Goal: Transaction & Acquisition: Download file/media

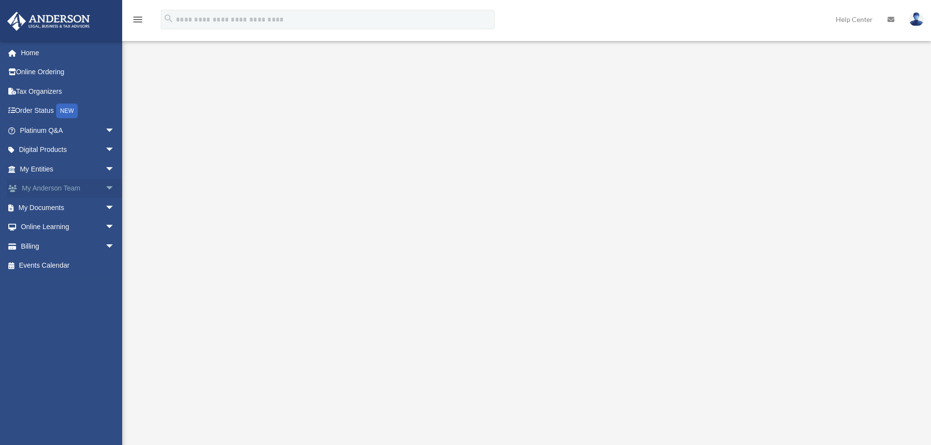
click at [45, 183] on link "My Anderson Team arrow_drop_down" at bounding box center [68, 189] width 123 height 20
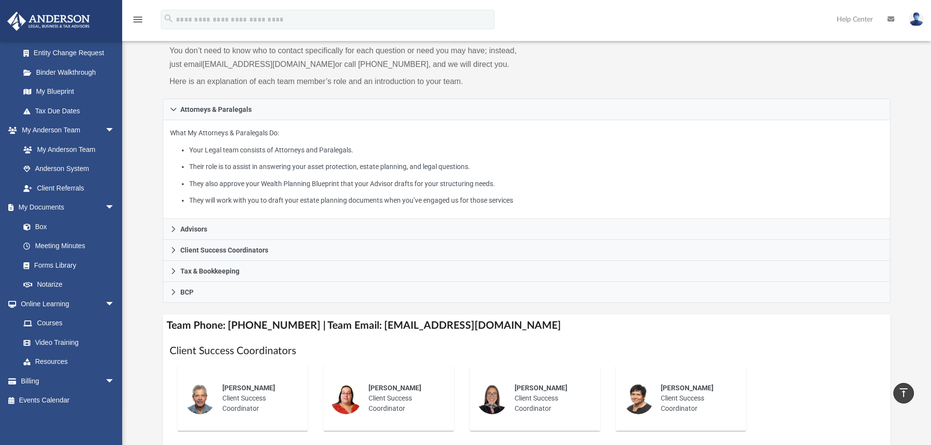
scroll to position [82, 0]
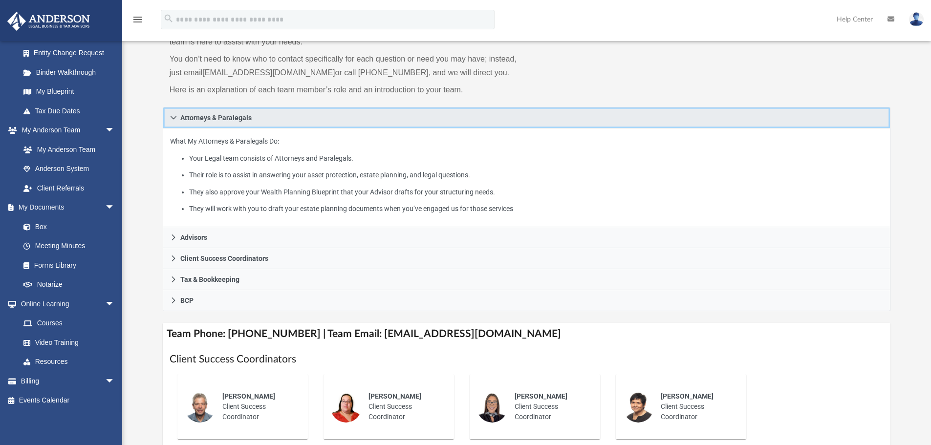
click at [172, 116] on icon at bounding box center [173, 117] width 7 height 7
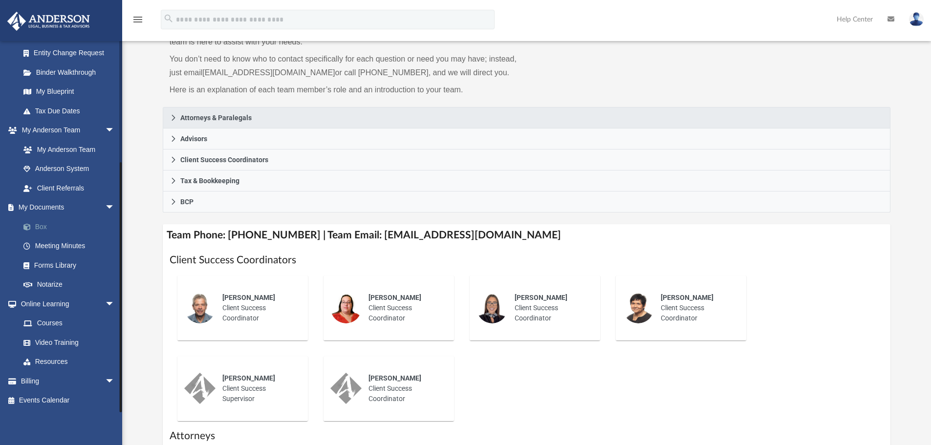
click at [41, 224] on link "Box" at bounding box center [72, 227] width 116 height 20
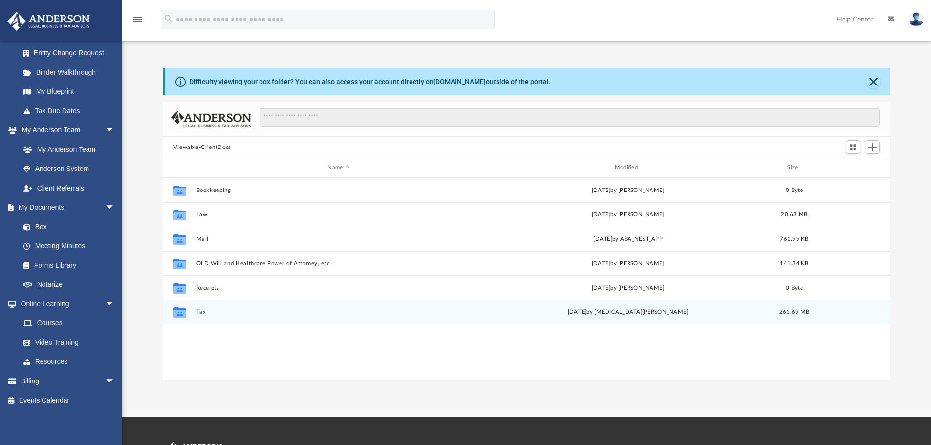
click at [201, 308] on div "Collaborated Folder Tax [DATE] by [MEDICAL_DATA][PERSON_NAME] 261.69 MB" at bounding box center [527, 312] width 728 height 24
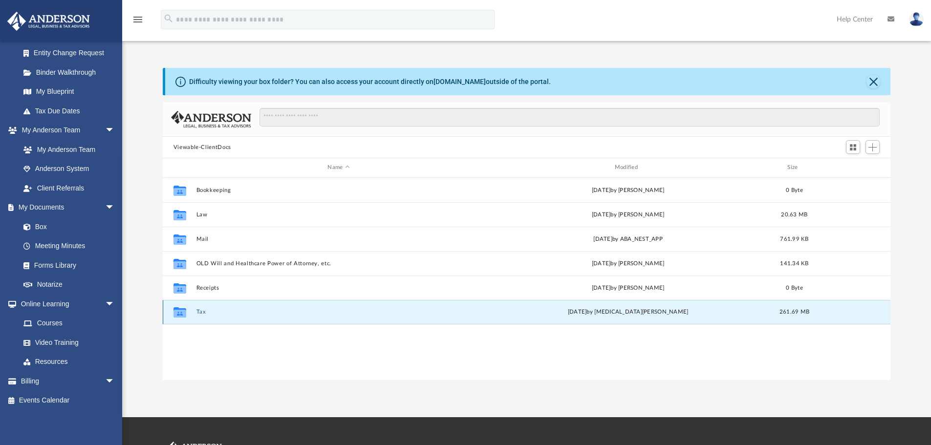
click at [201, 312] on button "Tax" at bounding box center [338, 312] width 285 height 6
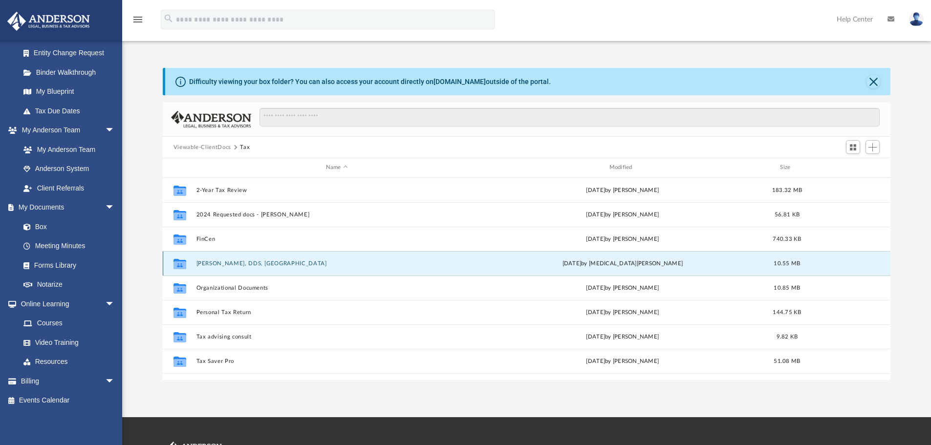
click at [212, 263] on button "[PERSON_NAME], DDS, [GEOGRAPHIC_DATA]" at bounding box center [336, 263] width 281 height 6
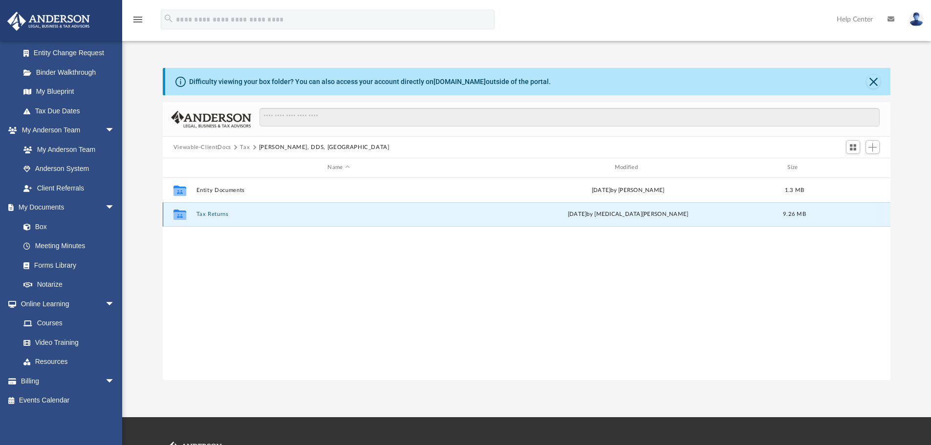
click at [218, 213] on button "Tax Returns" at bounding box center [338, 214] width 285 height 6
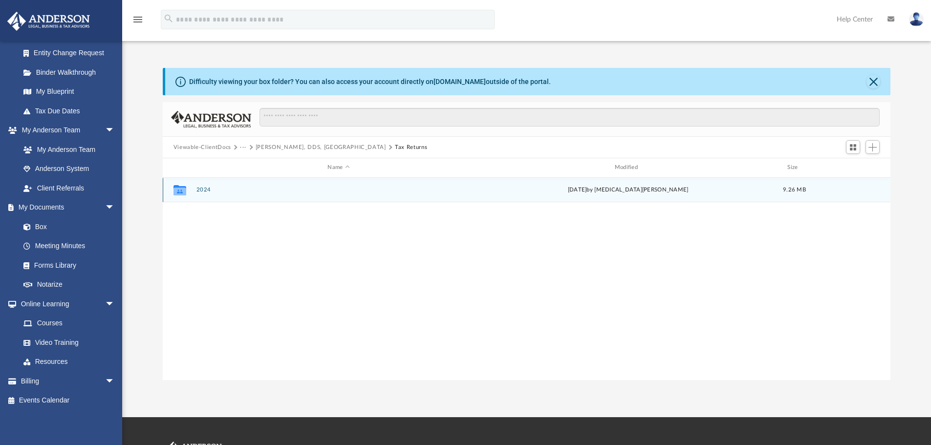
click at [204, 190] on button "2024" at bounding box center [338, 190] width 285 height 6
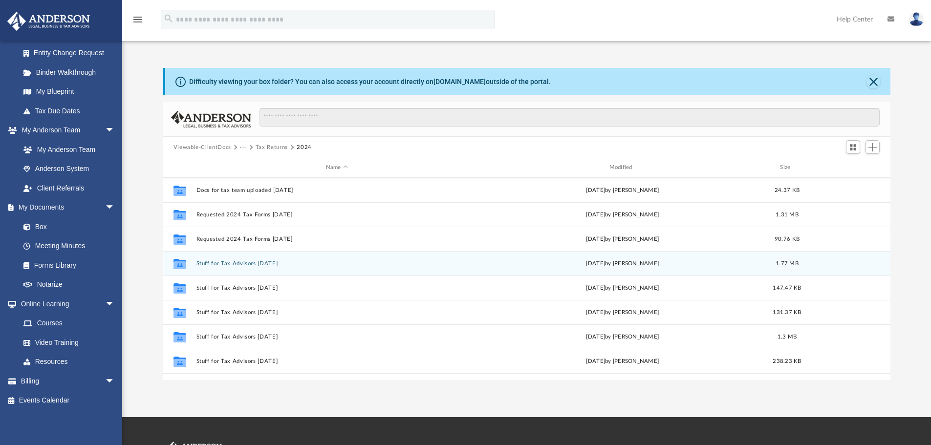
scroll to position [115, 0]
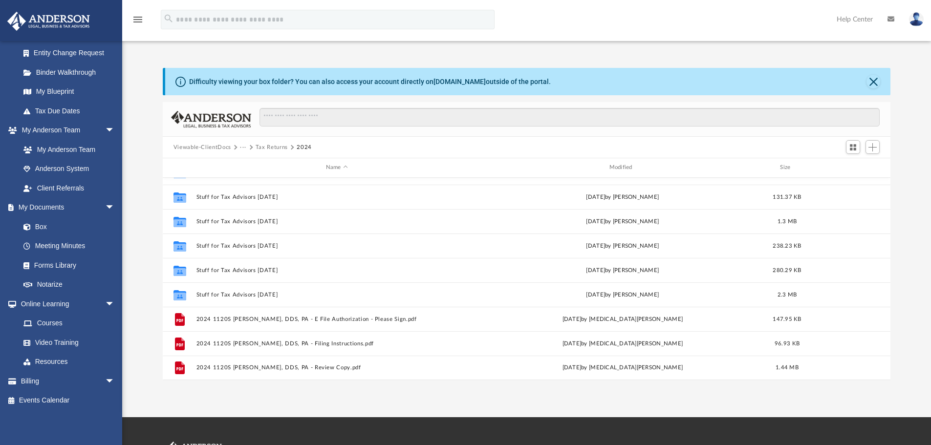
click at [205, 146] on button "Viewable-ClientDocs" at bounding box center [202, 147] width 58 height 9
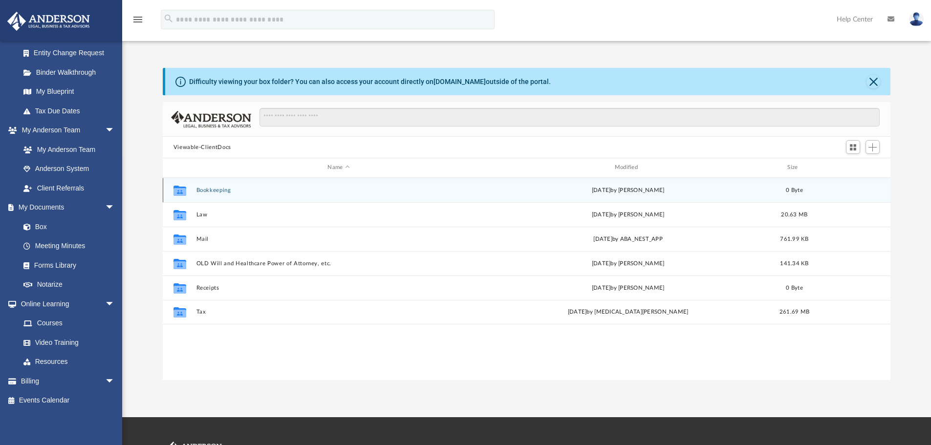
scroll to position [0, 0]
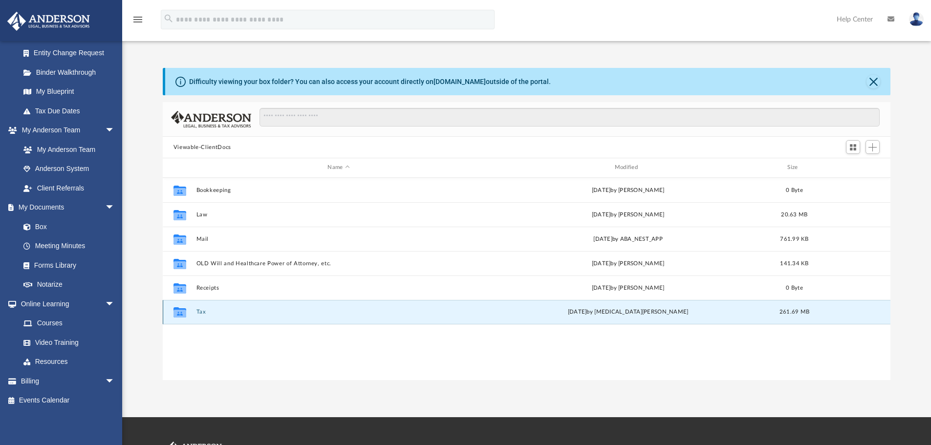
click at [202, 312] on button "Tax" at bounding box center [338, 312] width 285 height 6
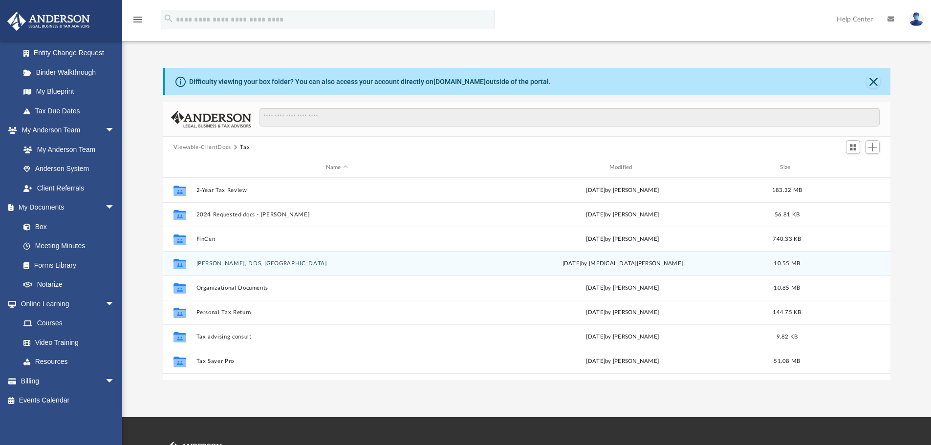
click at [230, 263] on button "[PERSON_NAME], DDS, [GEOGRAPHIC_DATA]" at bounding box center [336, 263] width 281 height 6
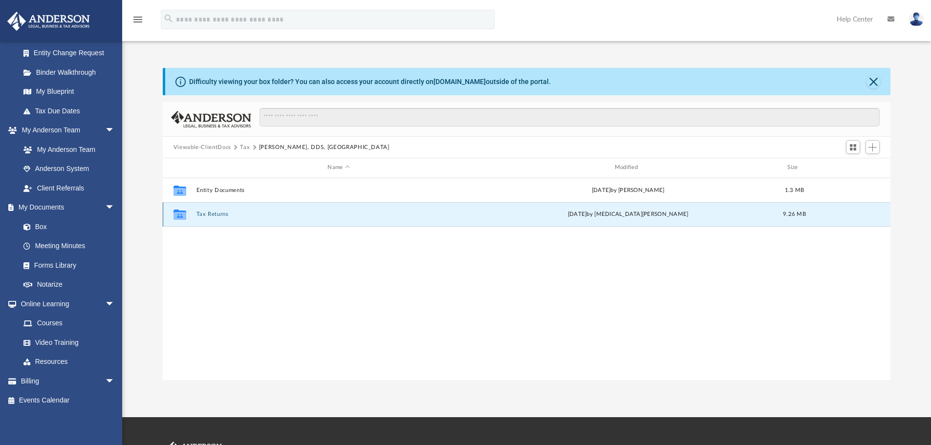
click at [219, 215] on button "Tax Returns" at bounding box center [338, 214] width 285 height 6
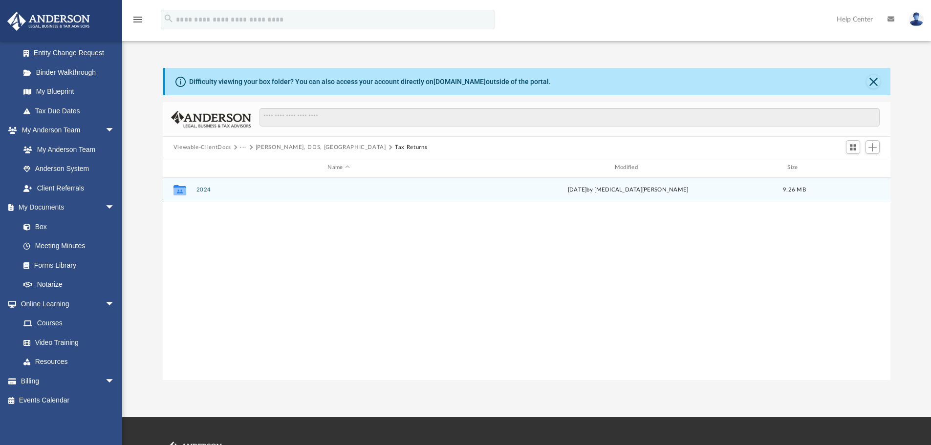
click at [207, 191] on button "2024" at bounding box center [338, 190] width 285 height 6
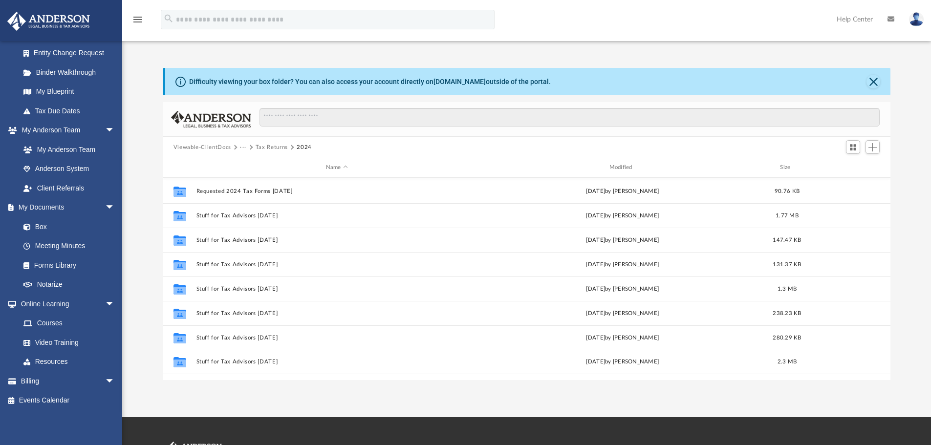
scroll to position [115, 0]
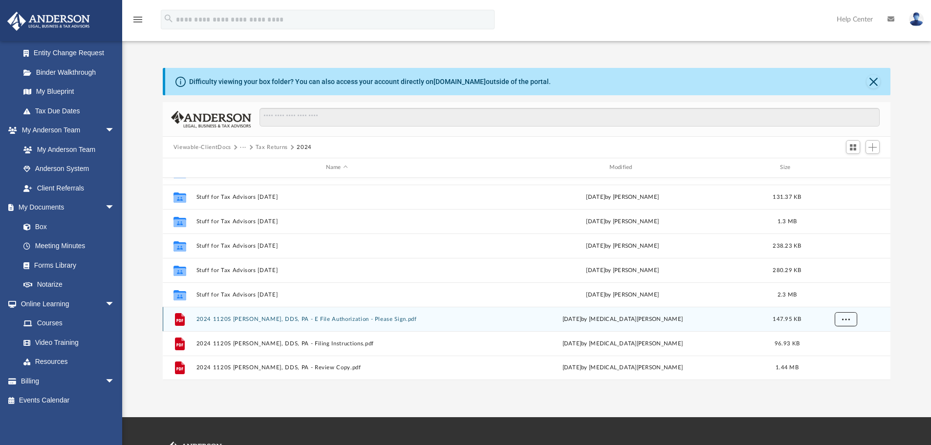
click at [848, 318] on span "More options" at bounding box center [845, 318] width 8 height 5
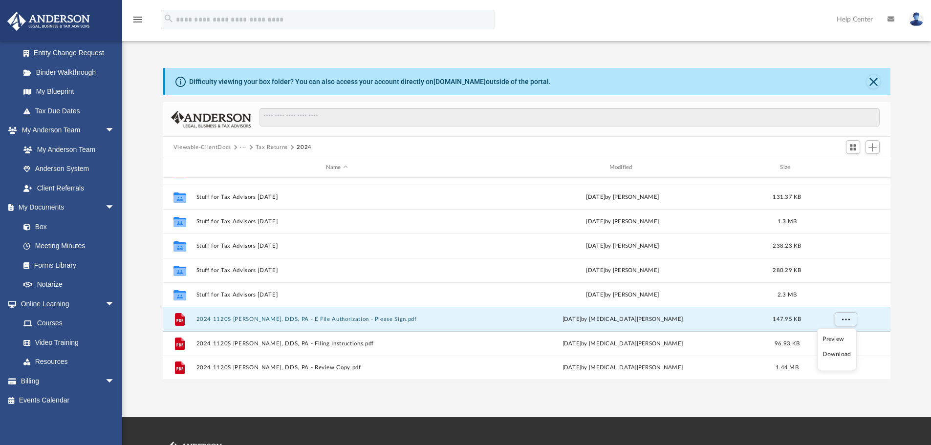
click at [839, 354] on li "Download" at bounding box center [836, 354] width 28 height 10
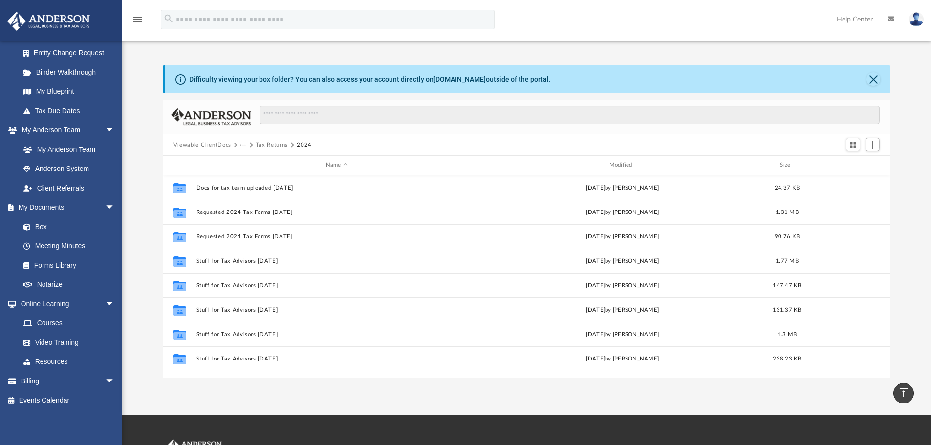
scroll to position [0, 0]
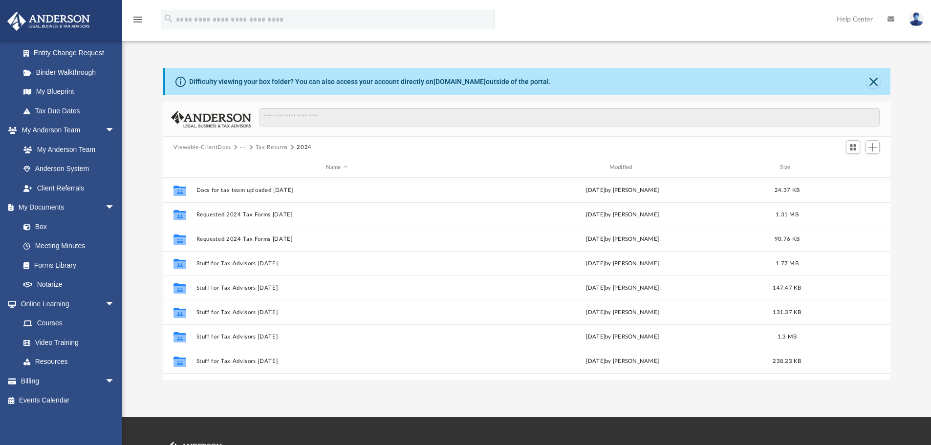
click at [183, 146] on button "Viewable-ClientDocs" at bounding box center [202, 147] width 58 height 9
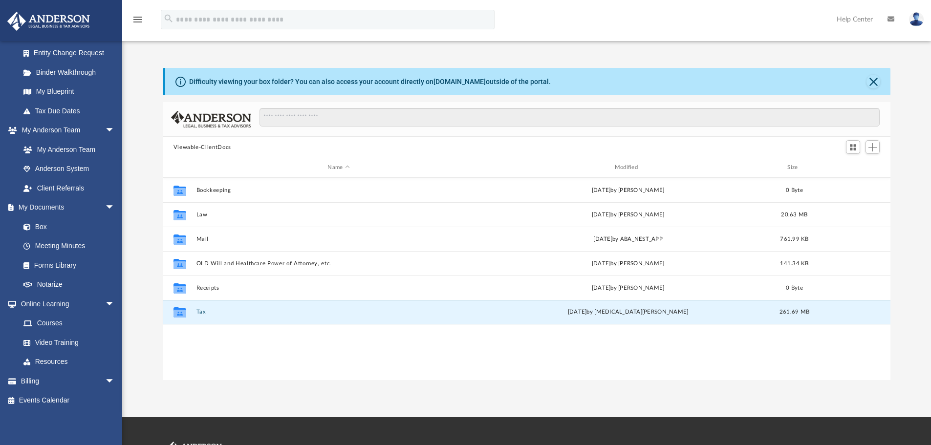
click at [202, 312] on button "Tax" at bounding box center [338, 312] width 285 height 6
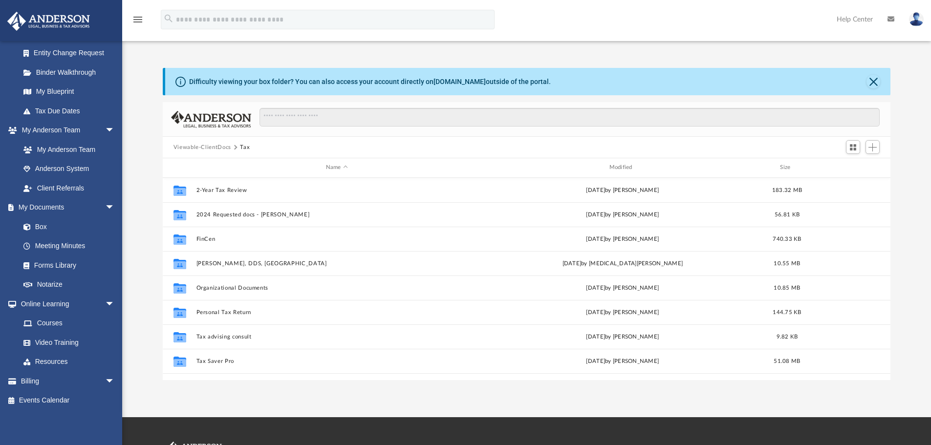
click at [205, 145] on button "Viewable-ClientDocs" at bounding box center [202, 147] width 58 height 9
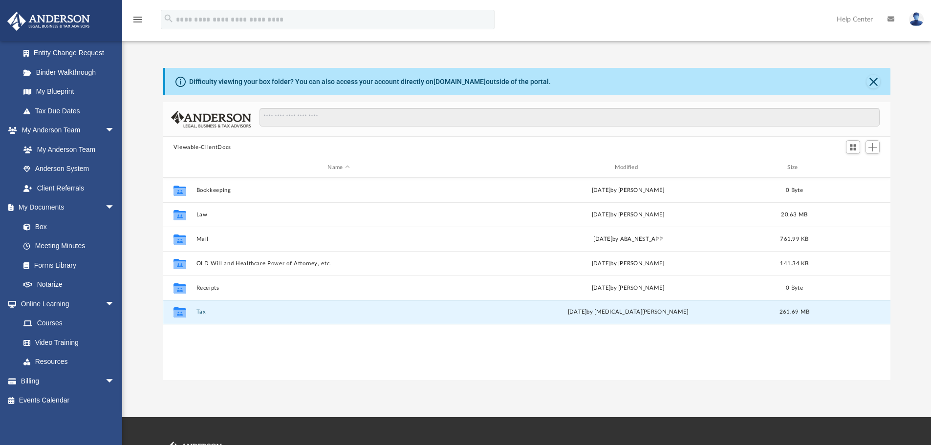
click at [206, 312] on button "Tax" at bounding box center [338, 312] width 285 height 6
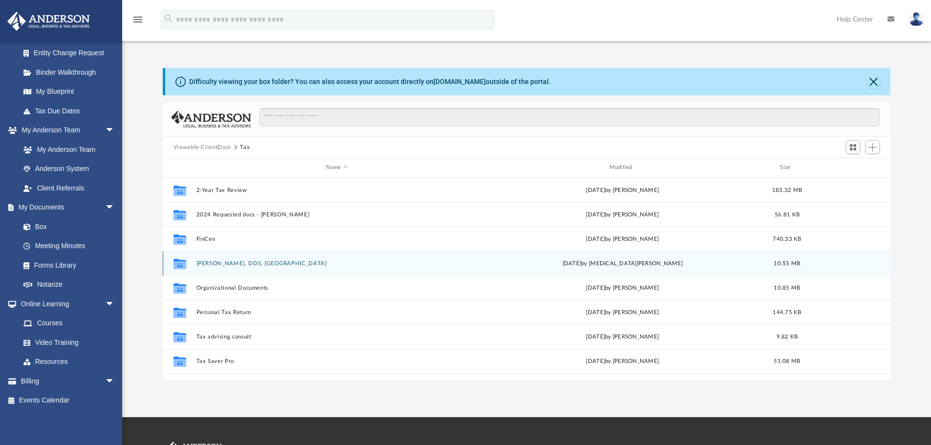
click at [226, 263] on button "[PERSON_NAME], DDS, [GEOGRAPHIC_DATA]" at bounding box center [336, 263] width 281 height 6
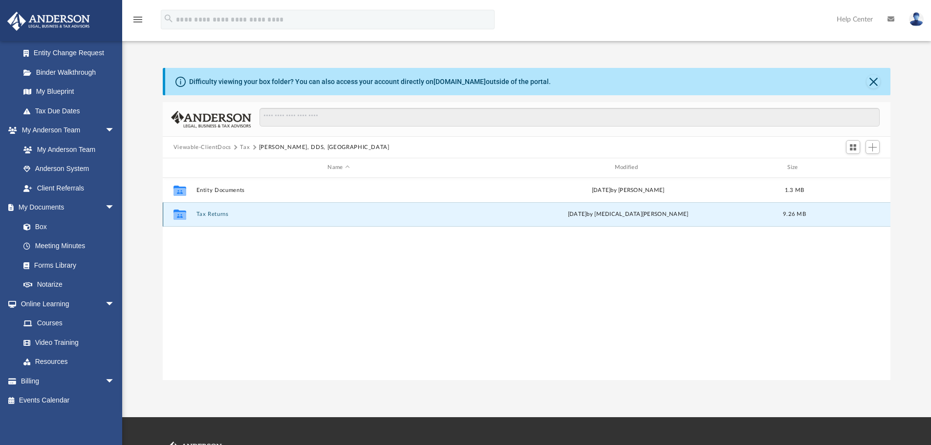
click at [218, 216] on button "Tax Returns" at bounding box center [338, 214] width 285 height 6
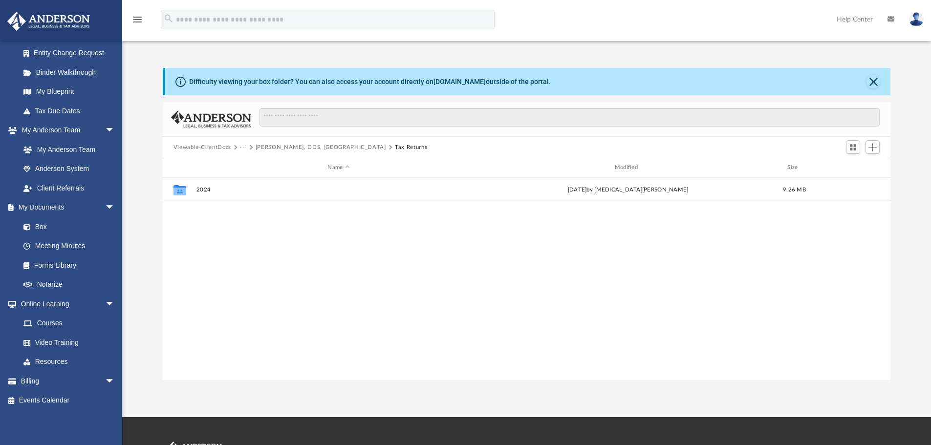
click at [207, 150] on button "Viewable-ClientDocs" at bounding box center [202, 147] width 58 height 9
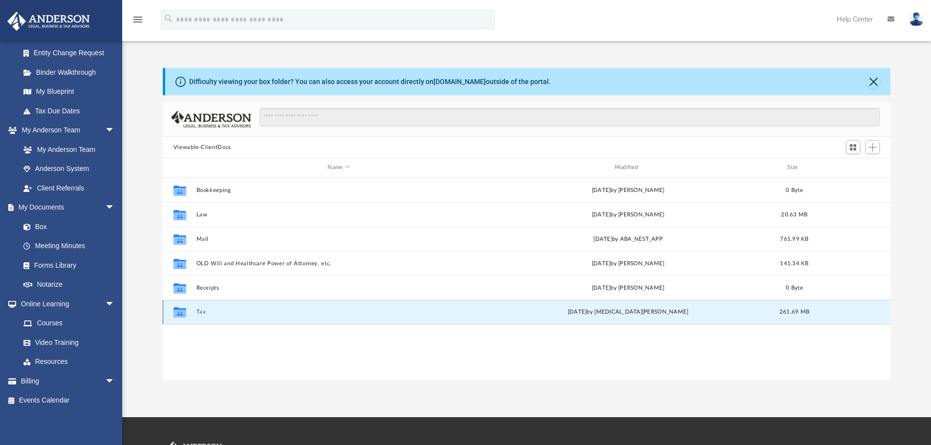
click at [200, 314] on button "Tax" at bounding box center [338, 312] width 285 height 6
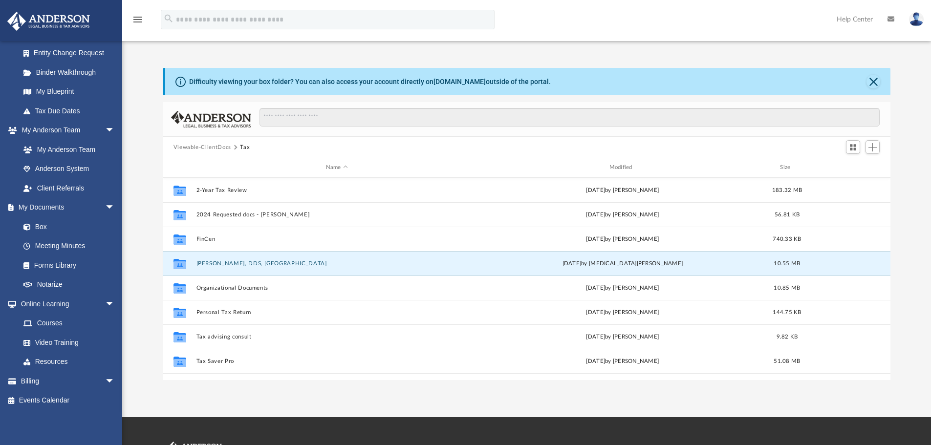
click at [252, 264] on button "[PERSON_NAME], DDS, [GEOGRAPHIC_DATA]" at bounding box center [336, 263] width 281 height 6
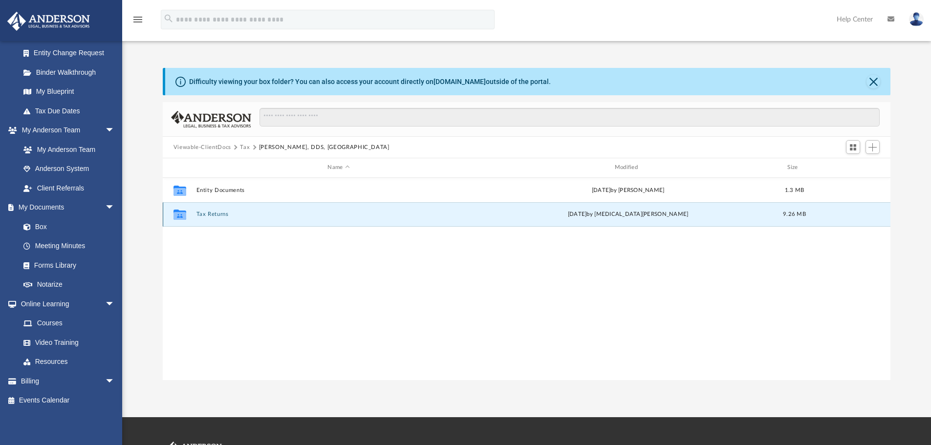
click at [222, 214] on button "Tax Returns" at bounding box center [338, 214] width 285 height 6
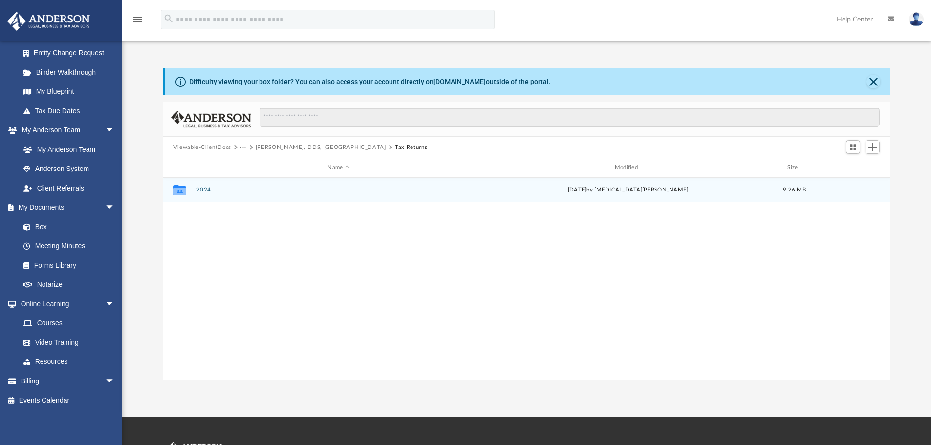
click at [199, 188] on button "2024" at bounding box center [338, 190] width 285 height 6
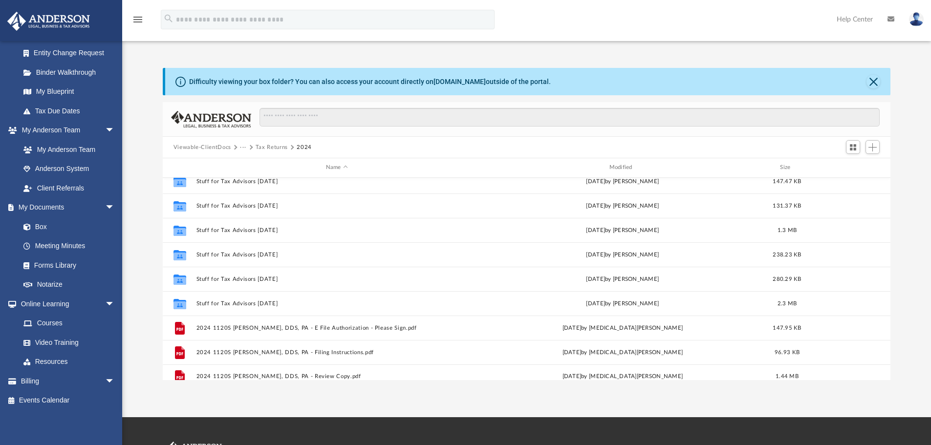
scroll to position [115, 0]
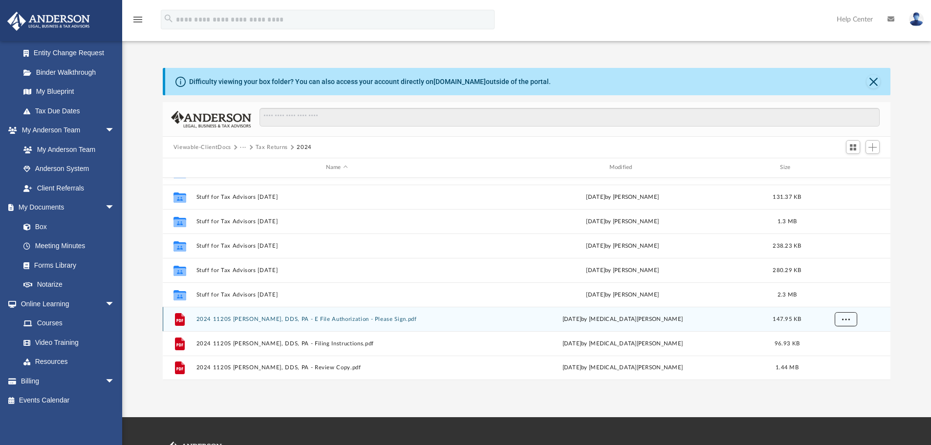
click at [849, 318] on span "More options" at bounding box center [845, 318] width 8 height 5
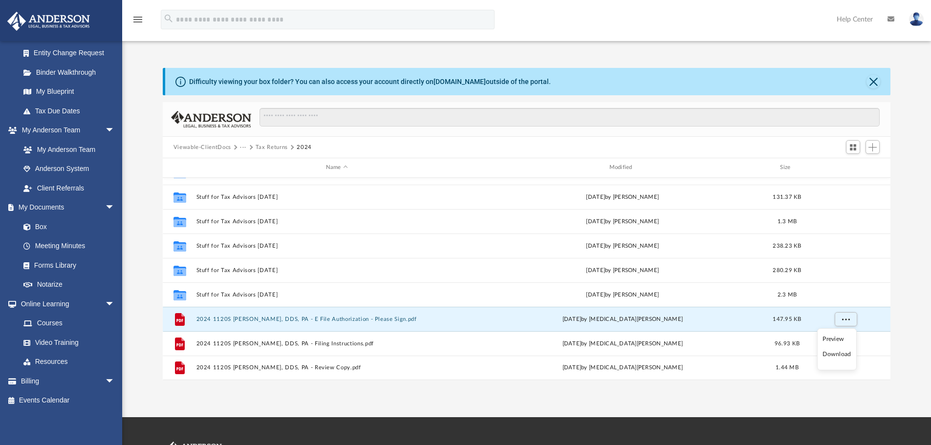
click at [836, 354] on li "Download" at bounding box center [836, 354] width 28 height 10
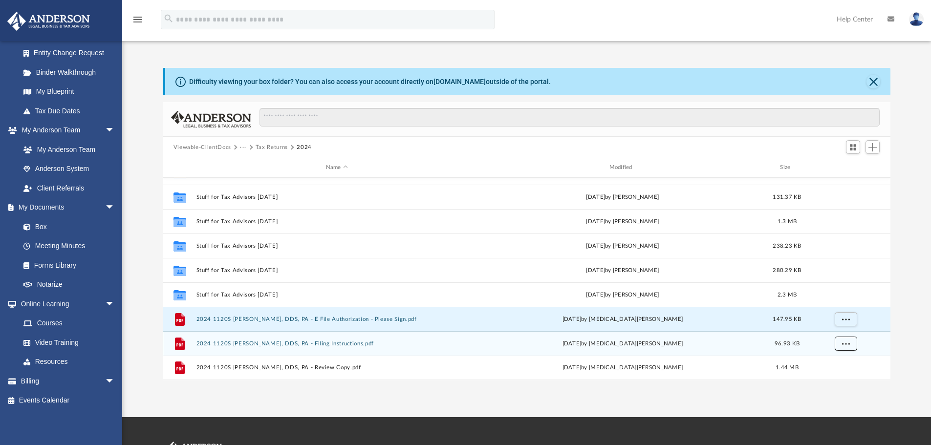
click at [847, 341] on span "More options" at bounding box center [845, 343] width 8 height 5
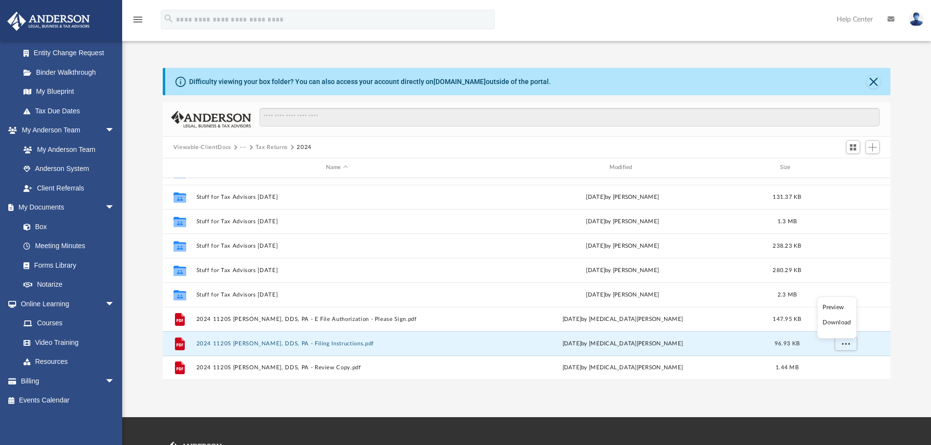
click at [839, 322] on li "Download" at bounding box center [836, 323] width 28 height 10
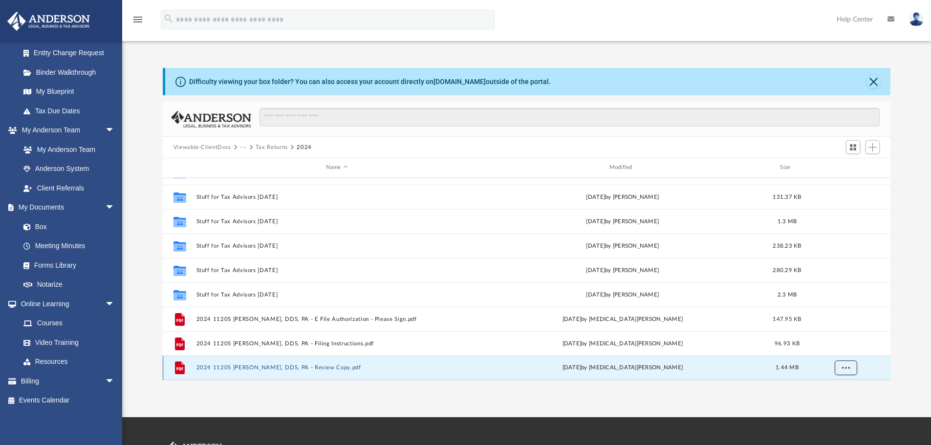
click at [844, 364] on button "More options" at bounding box center [845, 368] width 22 height 15
click at [842, 345] on li "Download" at bounding box center [836, 347] width 28 height 10
